Goal: Download file/media

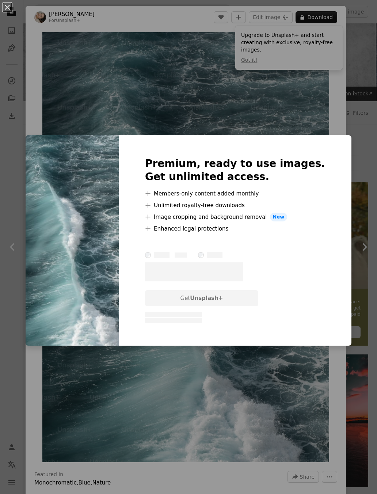
scroll to position [255, 0]
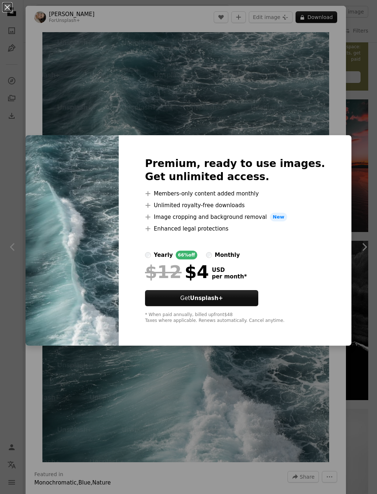
click at [348, 87] on div "An X shape Premium, ready to use images. Get unlimited access. A plus sign Memb…" at bounding box center [188, 247] width 377 height 494
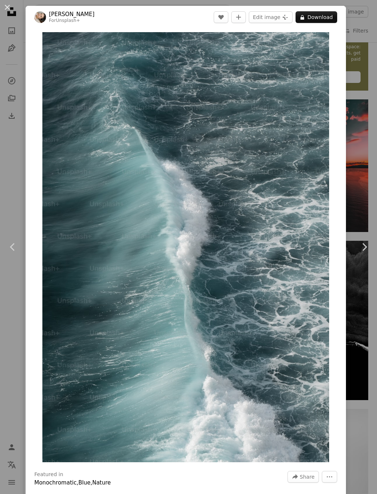
click at [373, 269] on link "Chevron right" at bounding box center [365, 247] width 26 height 70
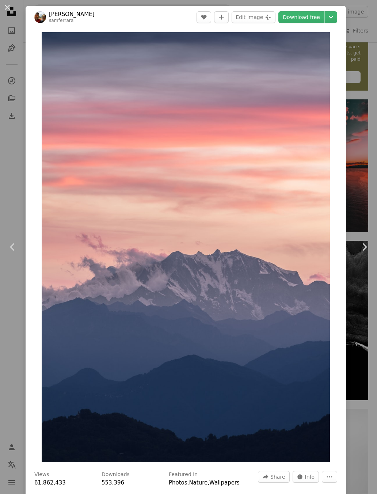
click at [3, 230] on link "Chevron left" at bounding box center [13, 247] width 26 height 70
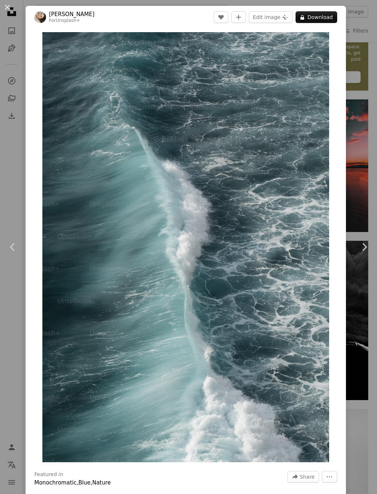
click at [16, 249] on icon "Chevron left" at bounding box center [13, 247] width 12 height 12
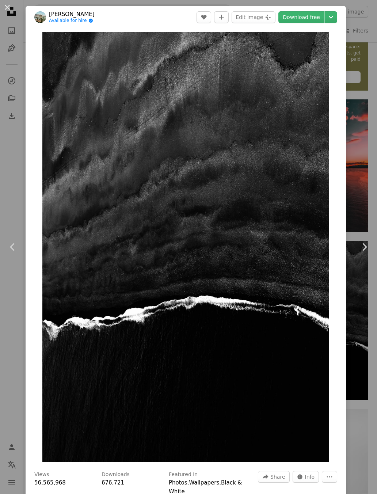
click at [372, 43] on div "An X shape Chevron left Chevron right [PERSON_NAME] Available for hire A checkm…" at bounding box center [188, 247] width 377 height 494
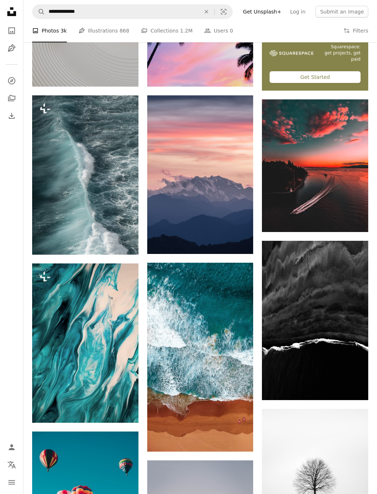
click at [319, 316] on img at bounding box center [315, 320] width 106 height 159
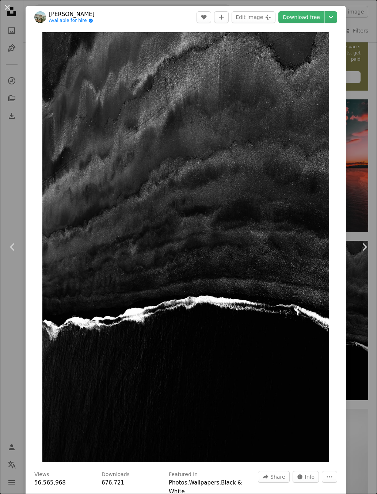
click at [352, 300] on div "An X shape Chevron left Chevron right [PERSON_NAME] Available for hire A checkm…" at bounding box center [188, 247] width 377 height 494
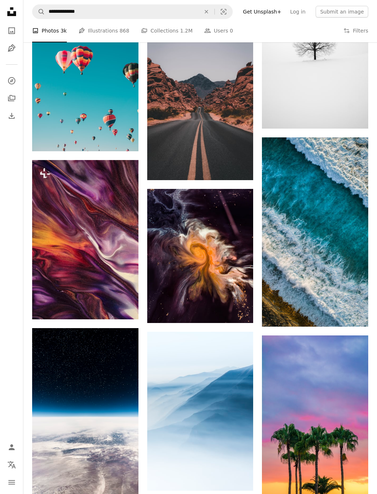
scroll to position [694, 0]
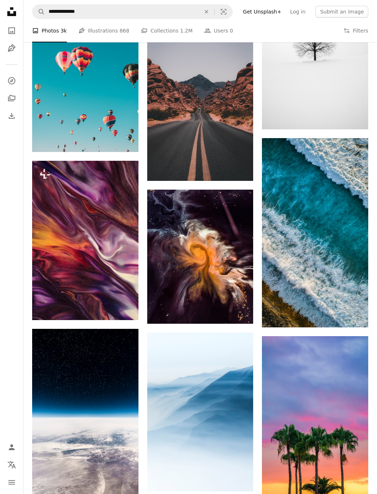
click at [61, 245] on img at bounding box center [85, 240] width 106 height 159
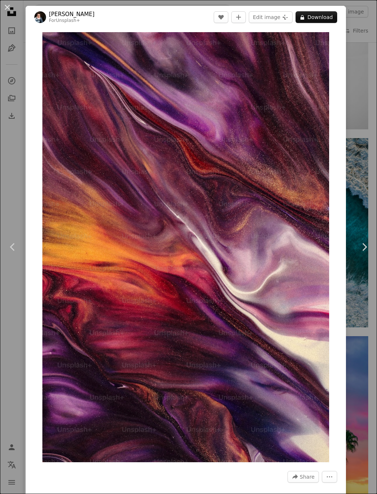
click at [371, 114] on div "An X shape Chevron left Chevron right [PERSON_NAME] For Unsplash+ A heart A plu…" at bounding box center [188, 247] width 377 height 494
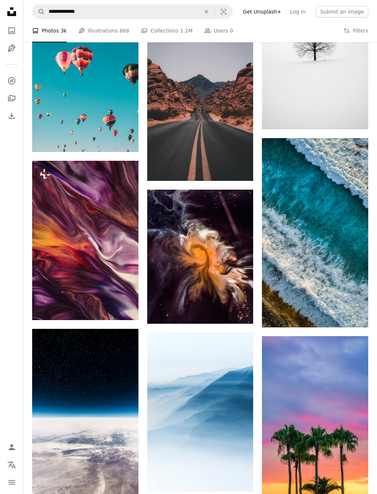
click at [223, 255] on img at bounding box center [200, 257] width 106 height 134
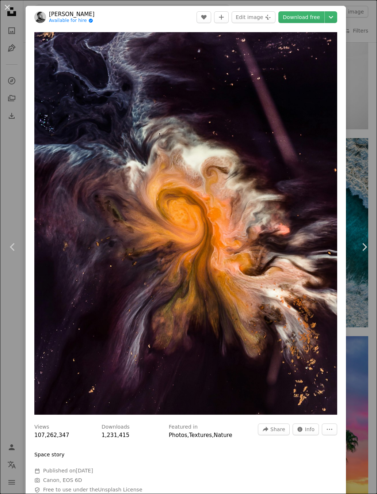
click at [310, 14] on link "Download free" at bounding box center [302, 17] width 46 height 12
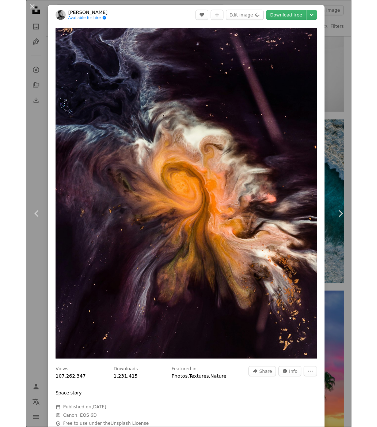
scroll to position [732, 0]
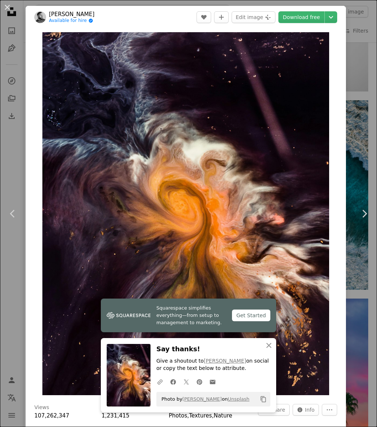
click at [360, 307] on div "An X shape Chevron left Chevron right Squarespace simplifies everything—from se…" at bounding box center [188, 213] width 377 height 427
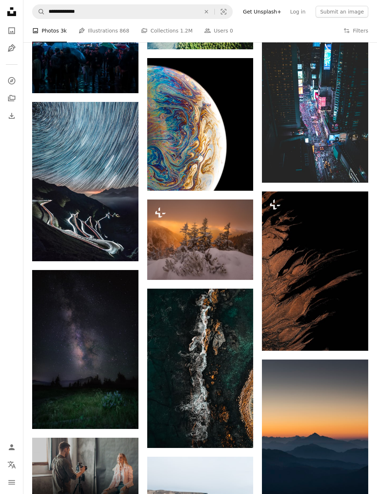
scroll to position [1484, 0]
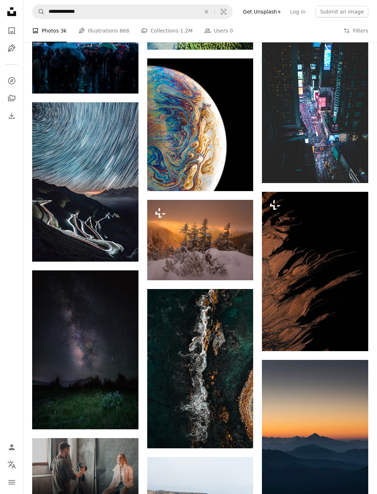
click at [220, 126] on img at bounding box center [200, 124] width 106 height 133
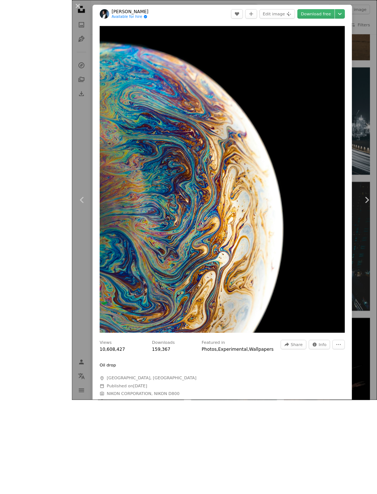
scroll to position [1423, 0]
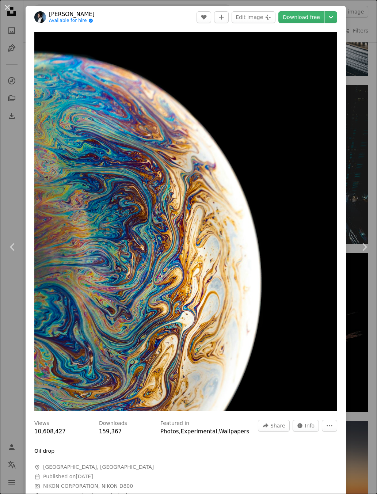
click at [360, 282] on link "Chevron right" at bounding box center [365, 247] width 26 height 70
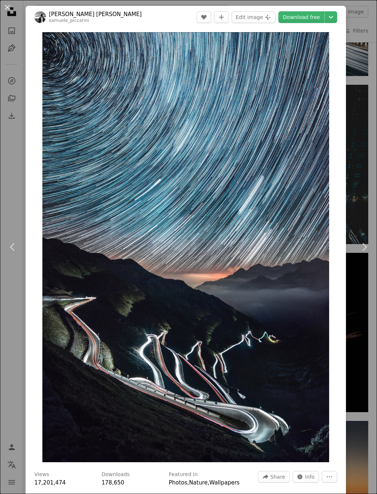
click at [12, 355] on div "An X shape Chevron left Chevron right [PERSON_NAME] [PERSON_NAME] samuele_picca…" at bounding box center [188, 247] width 377 height 494
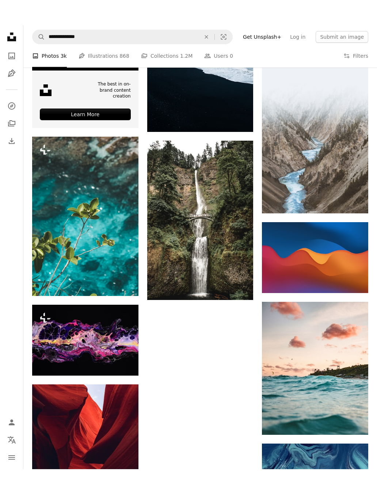
scroll to position [1983, 0]
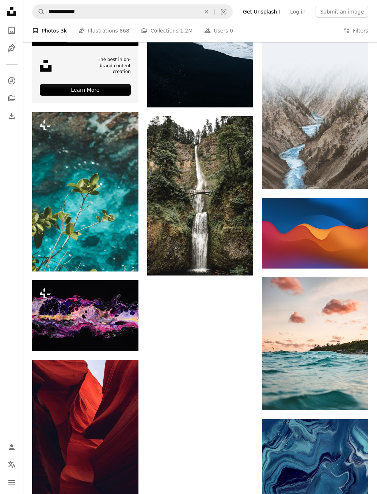
click at [48, 245] on img at bounding box center [85, 191] width 106 height 159
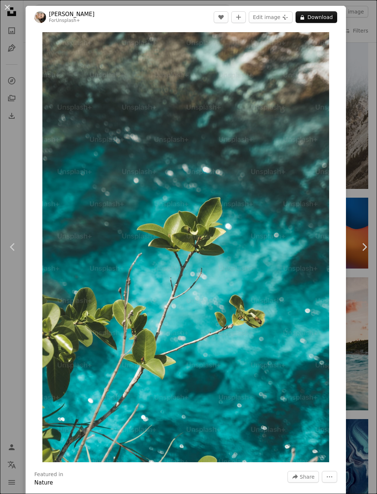
click at [6, 247] on link "Chevron left" at bounding box center [13, 247] width 26 height 70
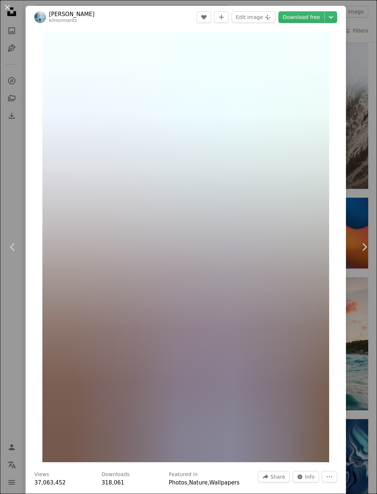
click at [377, 303] on div "An X shape Chevron left Chevron right [PERSON_NAME] kimonmaritz A heart A plus …" at bounding box center [188, 247] width 377 height 494
